Goal: Task Accomplishment & Management: Use online tool/utility

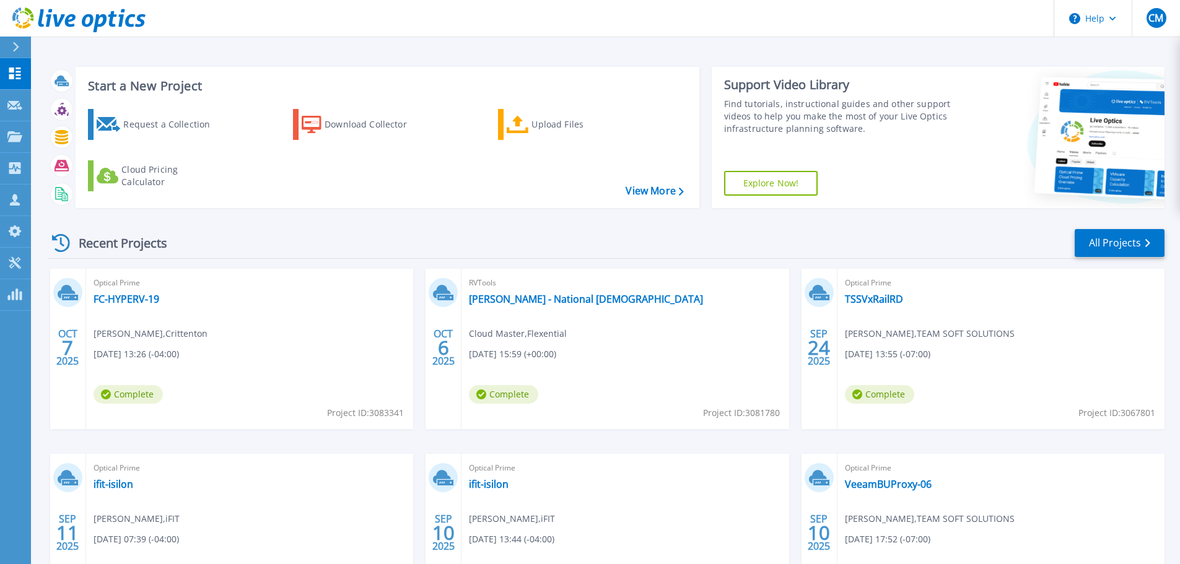
click at [19, 50] on icon at bounding box center [15, 47] width 7 height 10
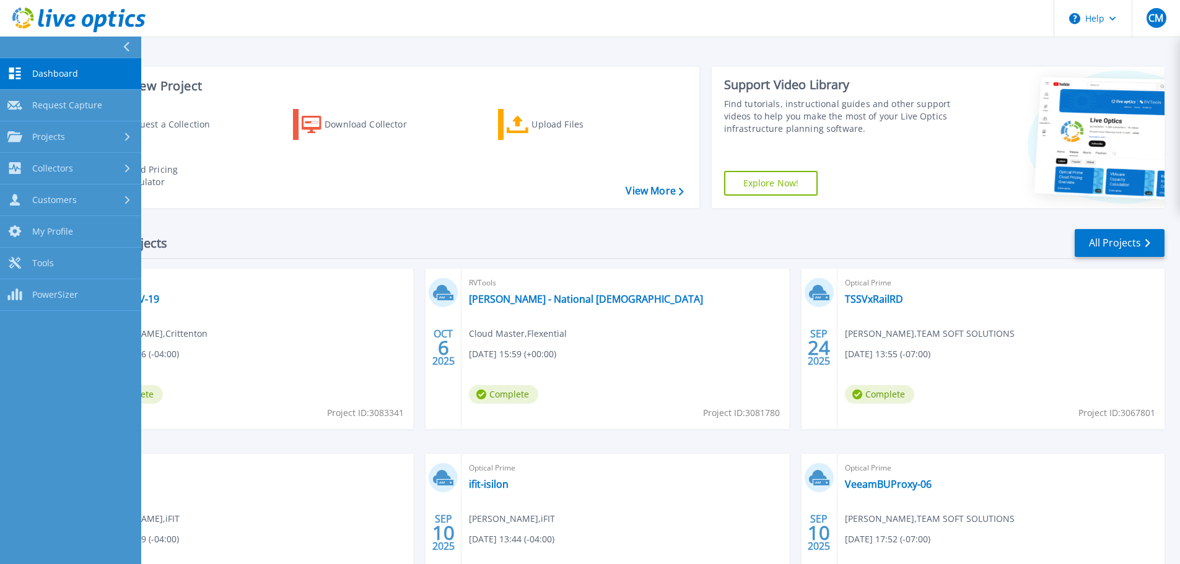
click at [336, 59] on div "Start a New Project Request a Collection Download Collector Upload Files Cloud …" at bounding box center [606, 137] width 1117 height 161
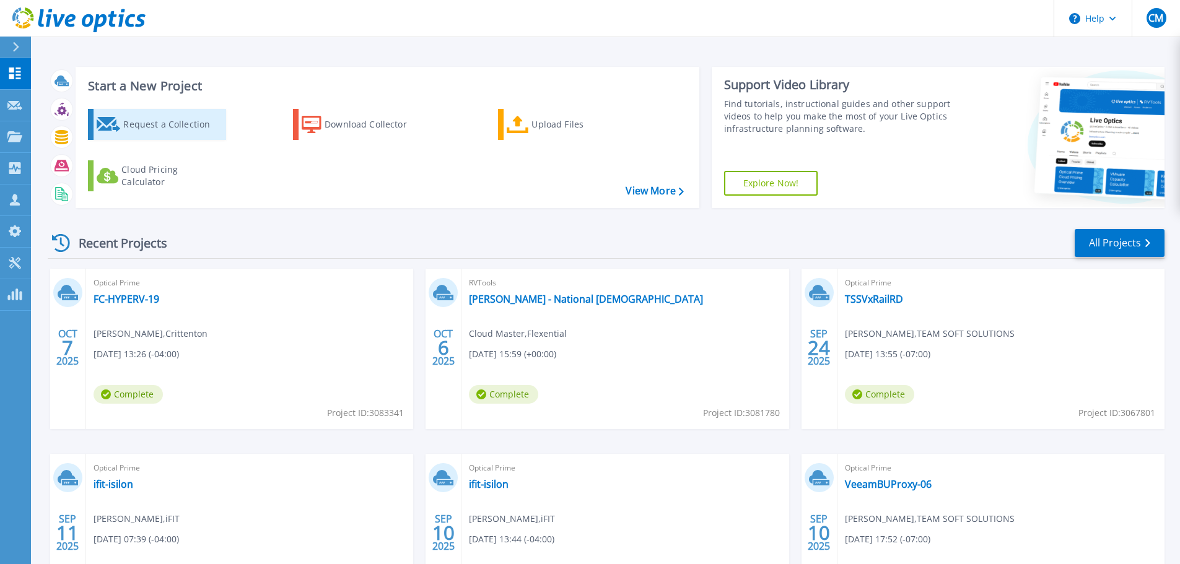
click at [184, 120] on div "Request a Collection" at bounding box center [172, 124] width 99 height 25
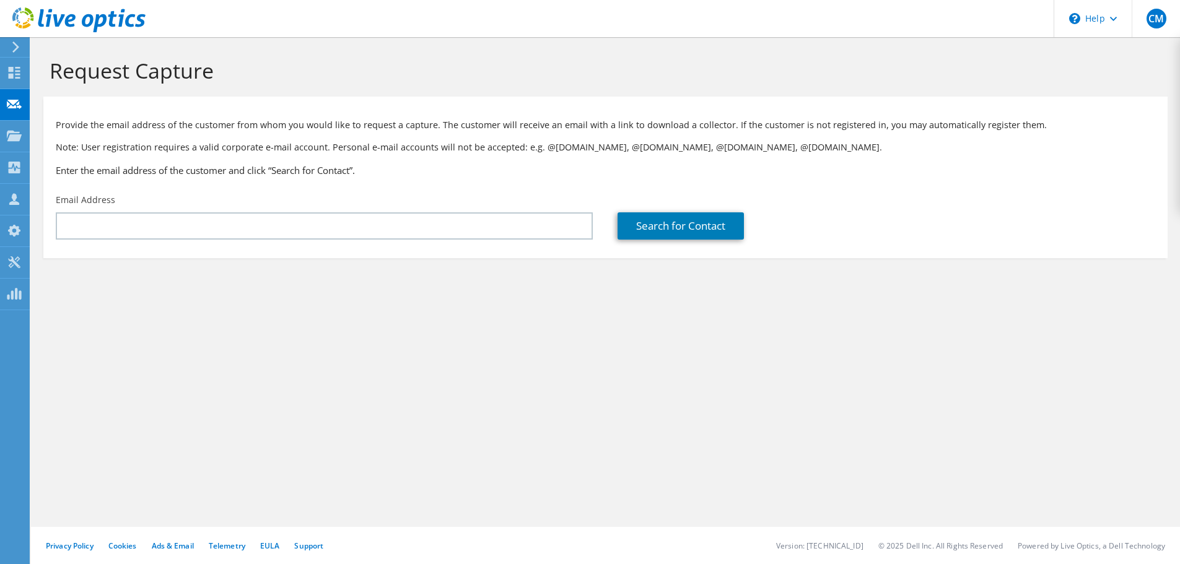
drag, startPoint x: 358, startPoint y: 278, endPoint x: 445, endPoint y: 136, distance: 165.7
click at [365, 261] on section "Request Capture Provide the email address of the customer from whom you would l…" at bounding box center [605, 178] width 1149 height 283
